Goal: Task Accomplishment & Management: Use online tool/utility

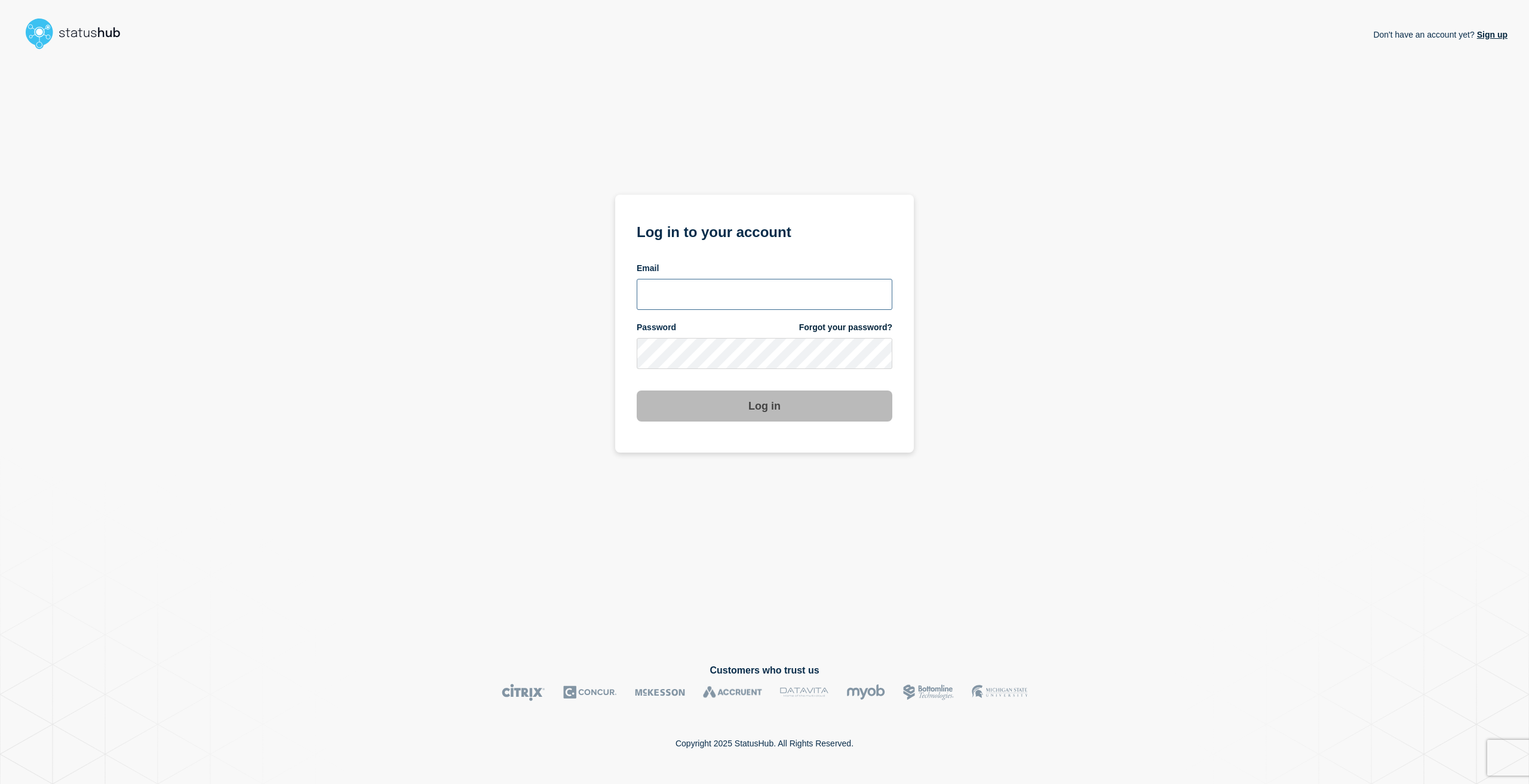
click at [690, 284] on input "email input" at bounding box center [764, 294] width 255 height 31
type input "[EMAIL_ADDRESS][PERSON_NAME][DOMAIN_NAME]"
click at [637, 390] on button "Log in" at bounding box center [764, 406] width 255 height 31
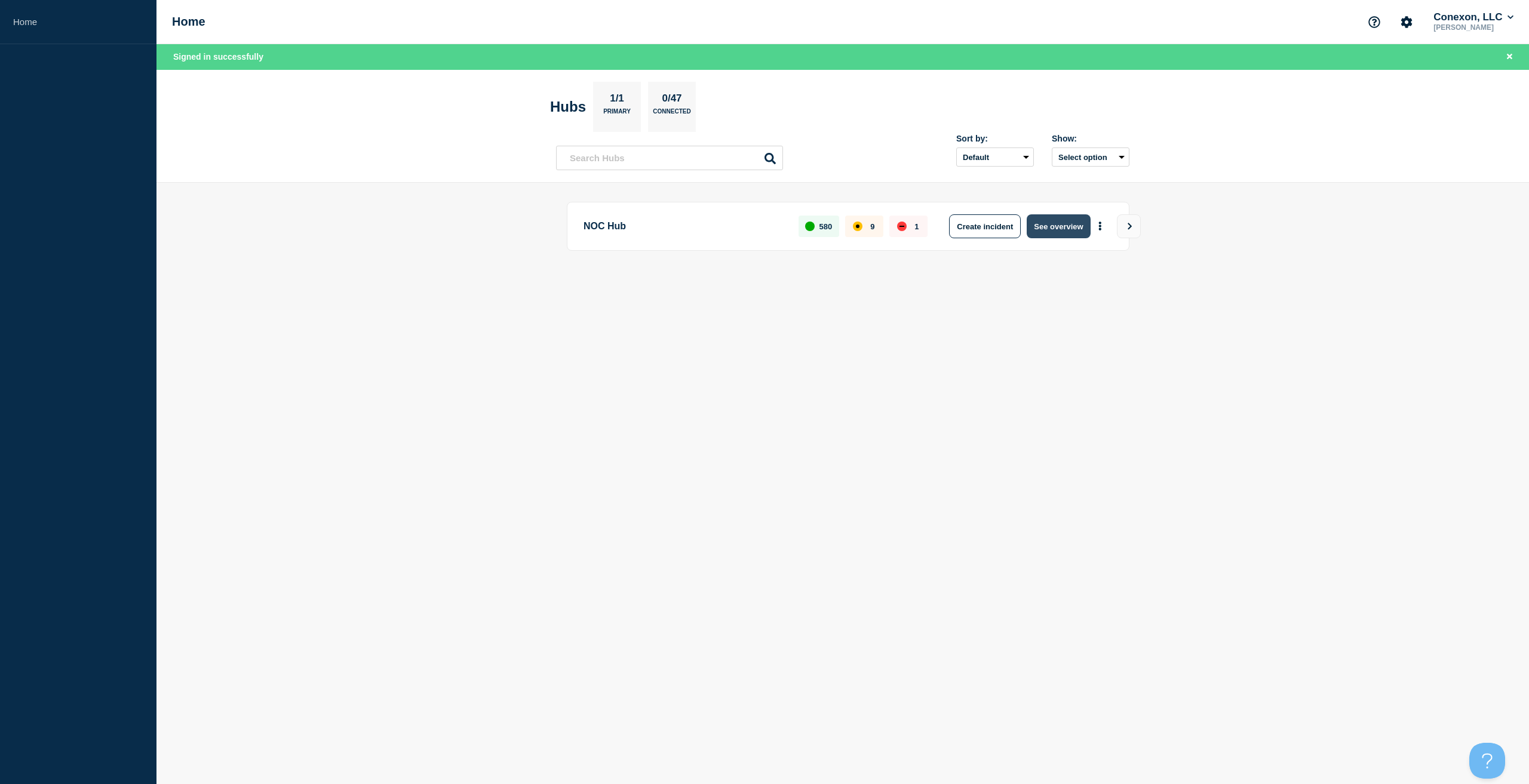
click at [1038, 226] on button "See overview" at bounding box center [1058, 226] width 63 height 24
